Goal: Task Accomplishment & Management: Use online tool/utility

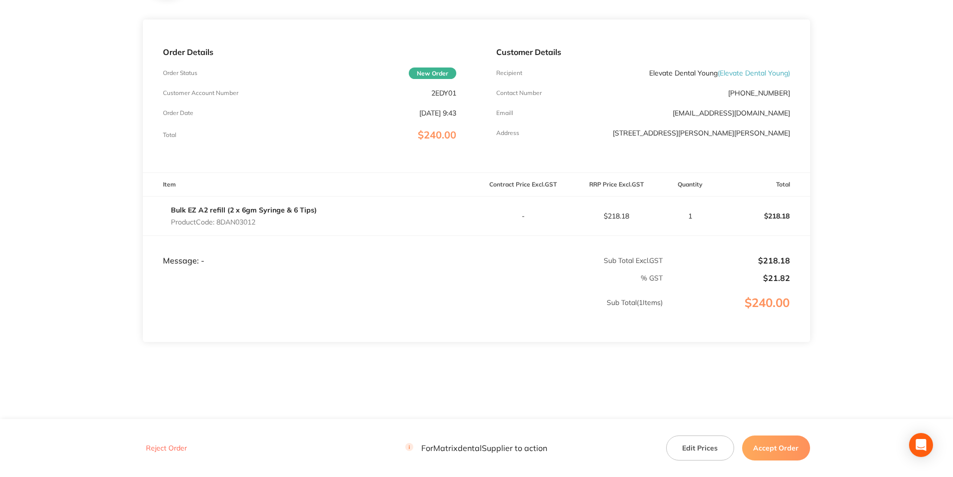
scroll to position [116, 0]
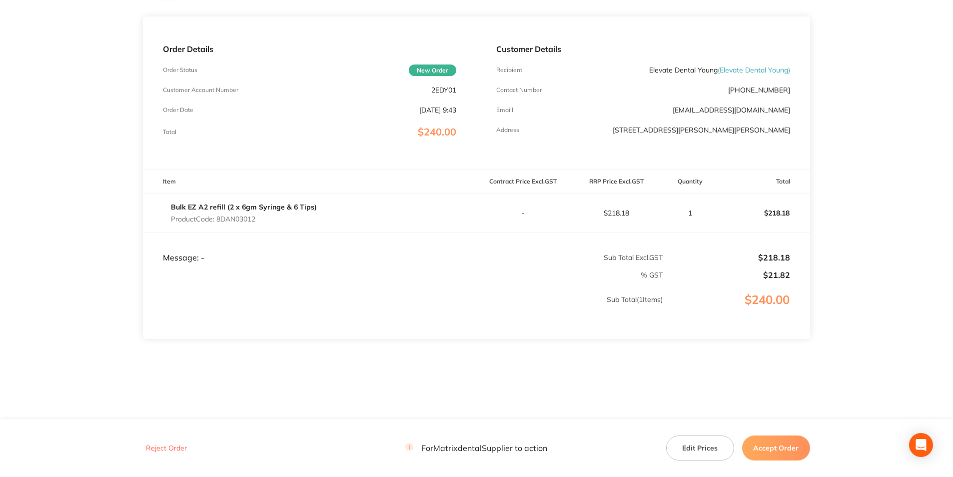
click at [772, 446] on button "Accept Order" at bounding box center [776, 447] width 68 height 25
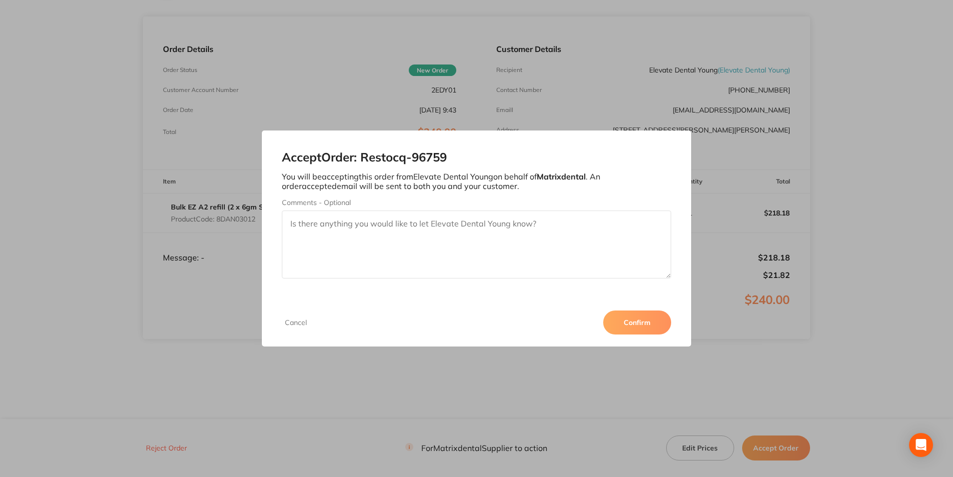
click at [367, 227] on textarea "Comments - Optional" at bounding box center [476, 244] width 389 height 68
type textarea "Thank you"
click at [620, 324] on button "Confirm" at bounding box center [637, 322] width 68 height 24
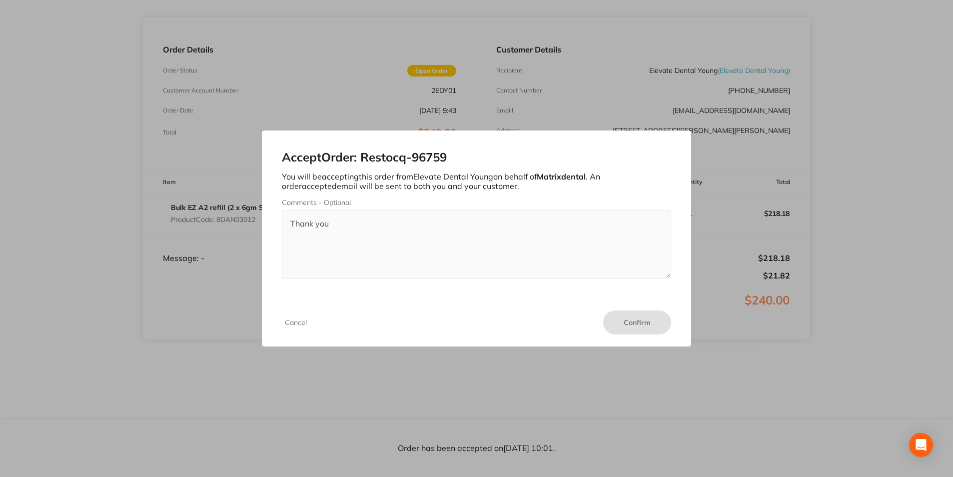
scroll to position [115, 0]
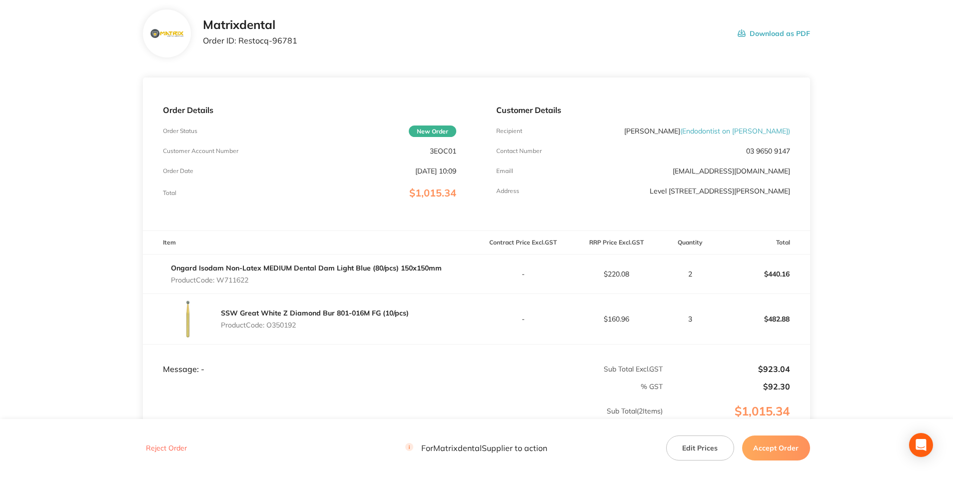
scroll to position [166, 0]
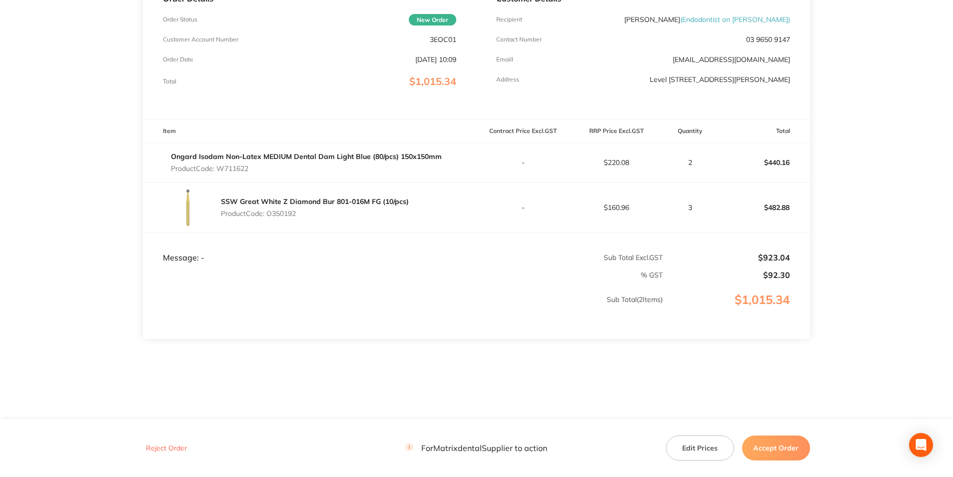
click at [765, 449] on button "Accept Order" at bounding box center [776, 447] width 68 height 25
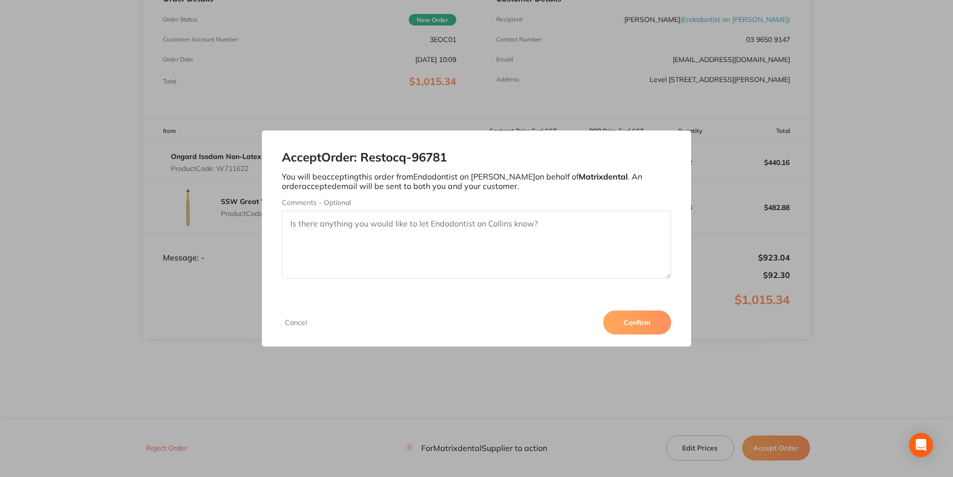
click at [358, 221] on textarea "Comments - Optional" at bounding box center [476, 244] width 389 height 68
type textarea "Thank you"
click at [626, 317] on button "Confirm" at bounding box center [637, 322] width 68 height 24
